Goal: Use online tool/utility: Utilize a website feature to perform a specific function

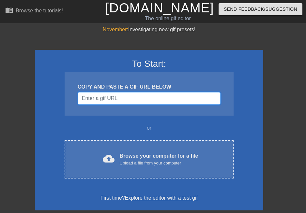
click at [136, 103] on input "Username" at bounding box center [149, 98] width 143 height 12
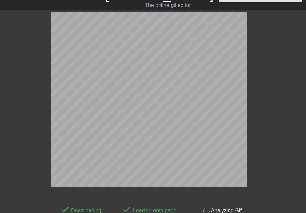
scroll to position [17, 0]
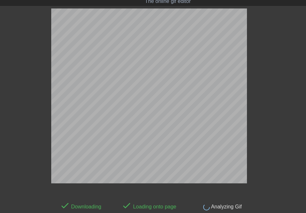
drag, startPoint x: 6, startPoint y: 207, endPoint x: 8, endPoint y: 188, distance: 19.0
click at [6, 207] on div "done Downloading done Loading onto page done Analyzing Gif" at bounding box center [153, 109] width 306 height 202
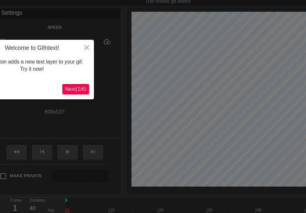
scroll to position [16, 0]
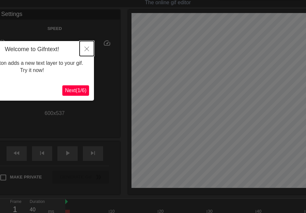
click at [88, 50] on icon "Close" at bounding box center [86, 49] width 5 height 5
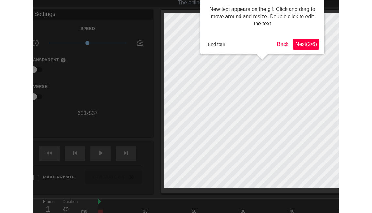
scroll to position [0, 0]
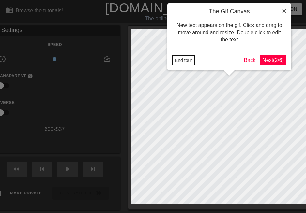
click at [174, 60] on button "End tour" at bounding box center [183, 60] width 22 height 10
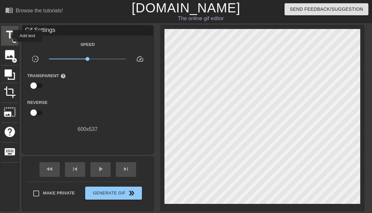
click at [8, 36] on span "title" at bounding box center [10, 35] width 12 height 12
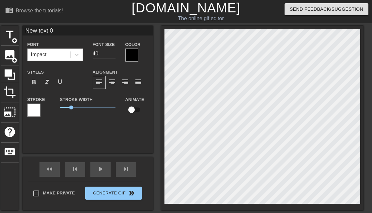
scroll to position [1, 2]
type input "B"
type textarea "B"
type input "Bu"
type textarea "Bu"
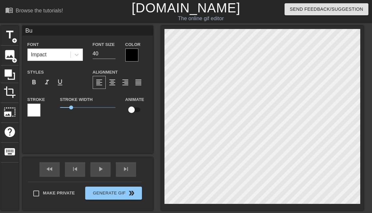
type input "But"
type textarea "But"
type input "Butt"
type textarea "Butt"
type input "Butte"
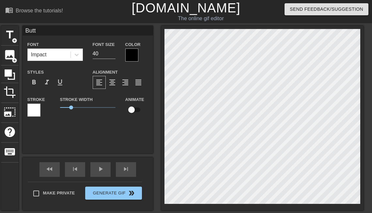
type textarea "Butte"
type input "Butter"
type textarea "Butter"
click at [112, 52] on input "41" at bounding box center [104, 54] width 23 height 10
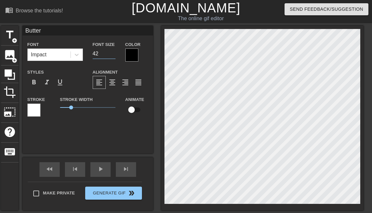
click at [112, 52] on input "42" at bounding box center [104, 54] width 23 height 10
click at [112, 52] on input "43" at bounding box center [104, 54] width 23 height 10
click at [112, 52] on input "44" at bounding box center [104, 54] width 23 height 10
click at [112, 52] on input "45" at bounding box center [104, 54] width 23 height 10
click at [112, 52] on input "46" at bounding box center [104, 54] width 23 height 10
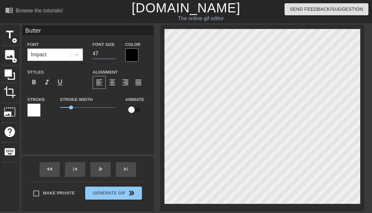
click at [112, 52] on input "47" at bounding box center [104, 54] width 23 height 10
click at [112, 52] on input "48" at bounding box center [104, 54] width 23 height 10
type input "49"
click at [112, 52] on input "49" at bounding box center [104, 54] width 23 height 10
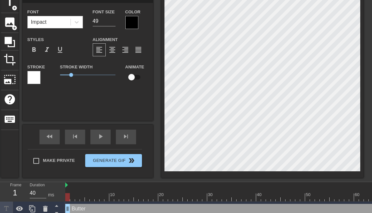
scroll to position [41, 0]
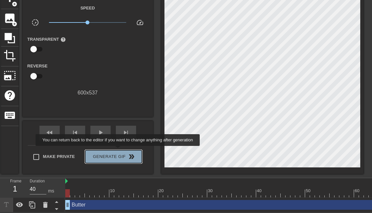
click at [118, 153] on span "Generate Gif double_arrow" at bounding box center [113, 157] width 51 height 8
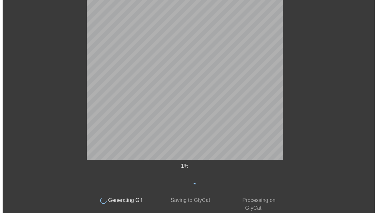
scroll to position [0, 0]
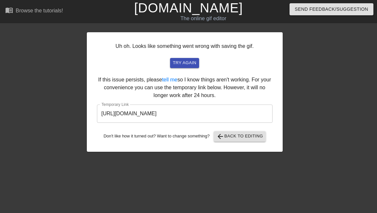
click at [219, 115] on input "[URL][DOMAIN_NAME]" at bounding box center [184, 114] width 175 height 18
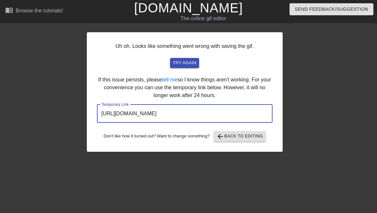
click at [219, 115] on input "[URL][DOMAIN_NAME]" at bounding box center [184, 114] width 175 height 18
